Goal: Understand process/instructions

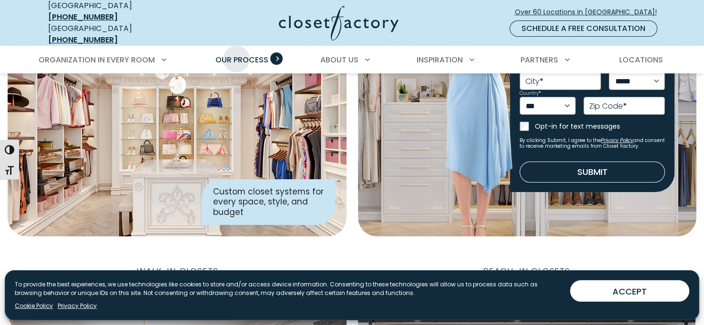
scroll to position [152, 0]
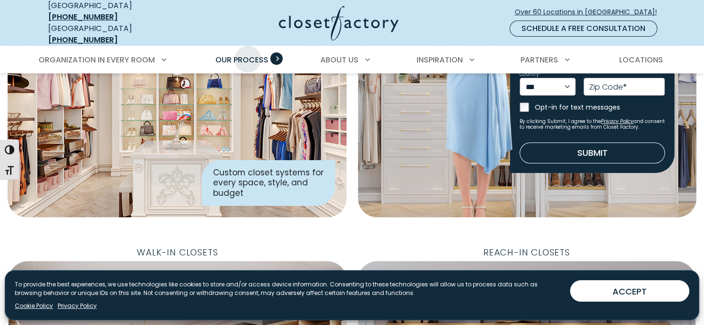
click at [248, 54] on span "Our Process" at bounding box center [241, 59] width 53 height 11
